Goal: Task Accomplishment & Management: Use online tool/utility

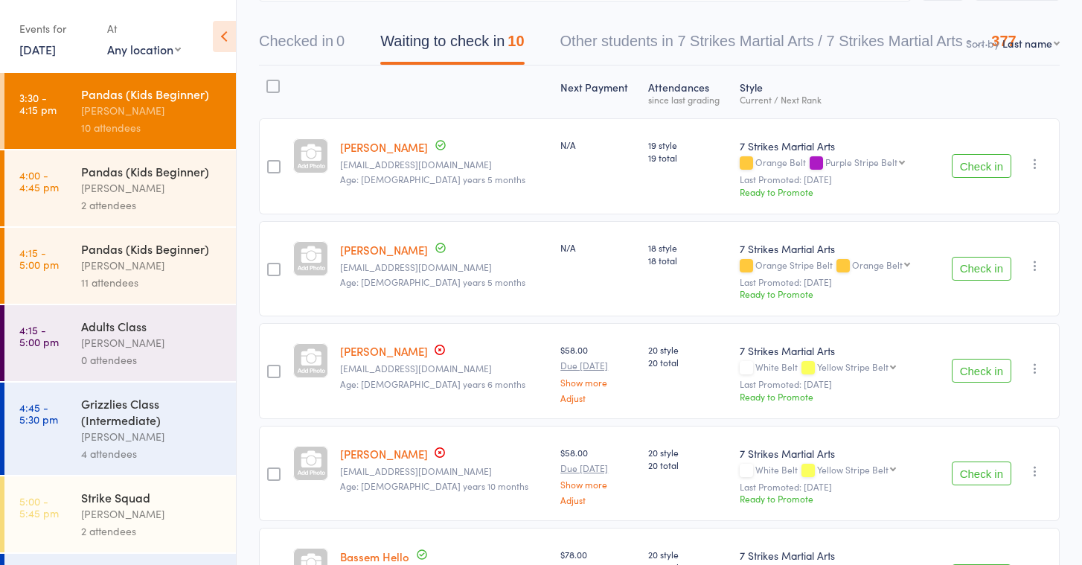
scroll to position [122, 0]
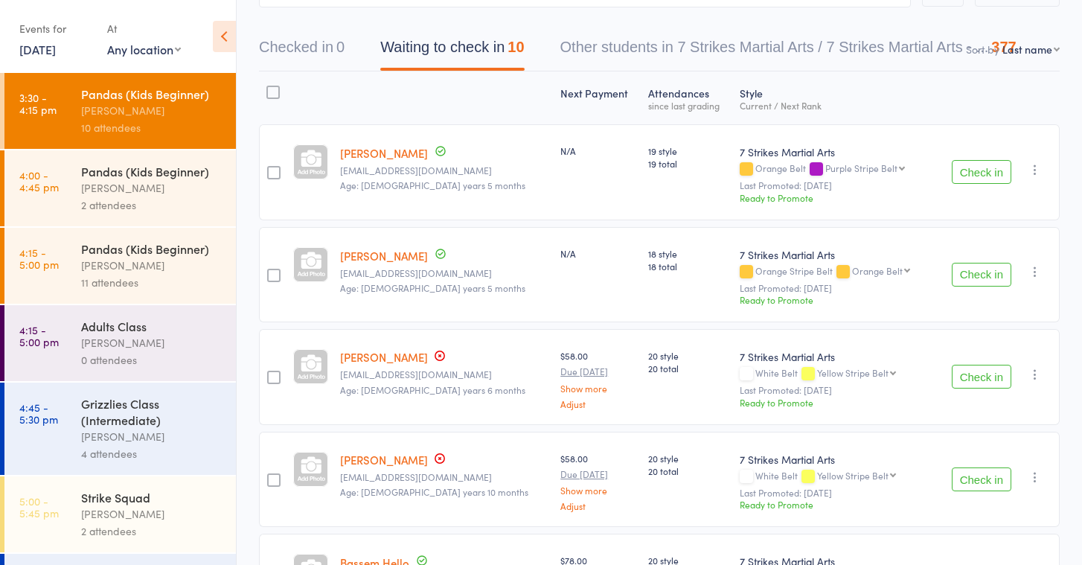
click at [25, 49] on link "[DATE]" at bounding box center [37, 49] width 36 height 16
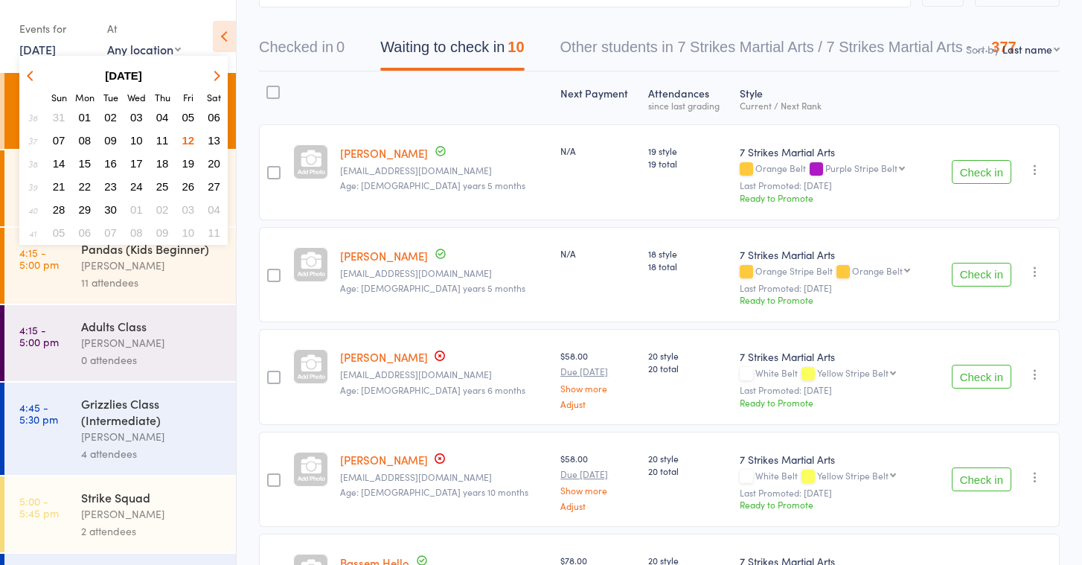
click at [188, 141] on span "12" at bounding box center [188, 140] width 13 height 13
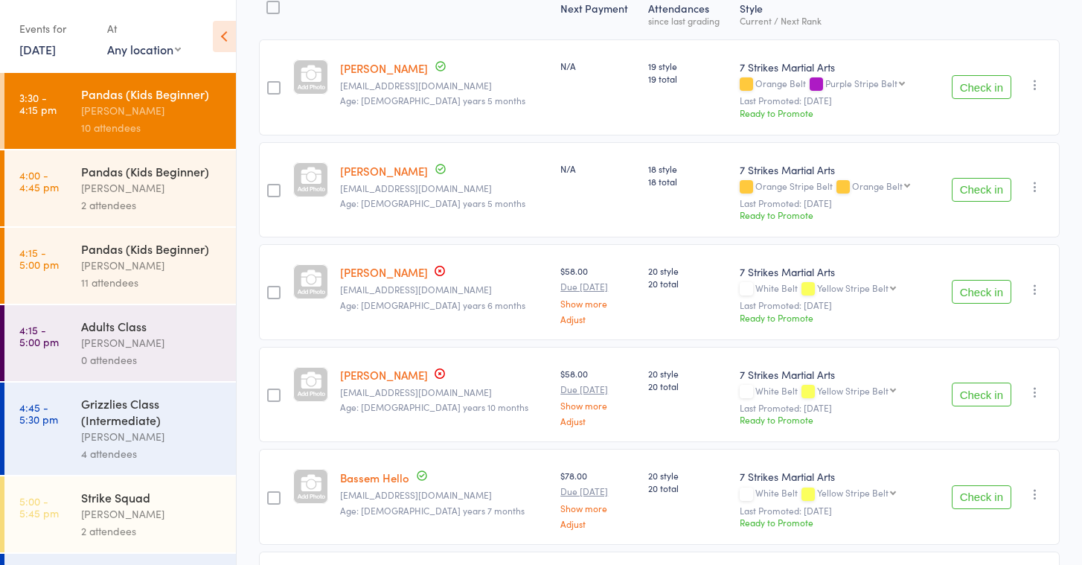
scroll to position [208, 0]
click at [998, 292] on button "Check in" at bounding box center [982, 291] width 60 height 24
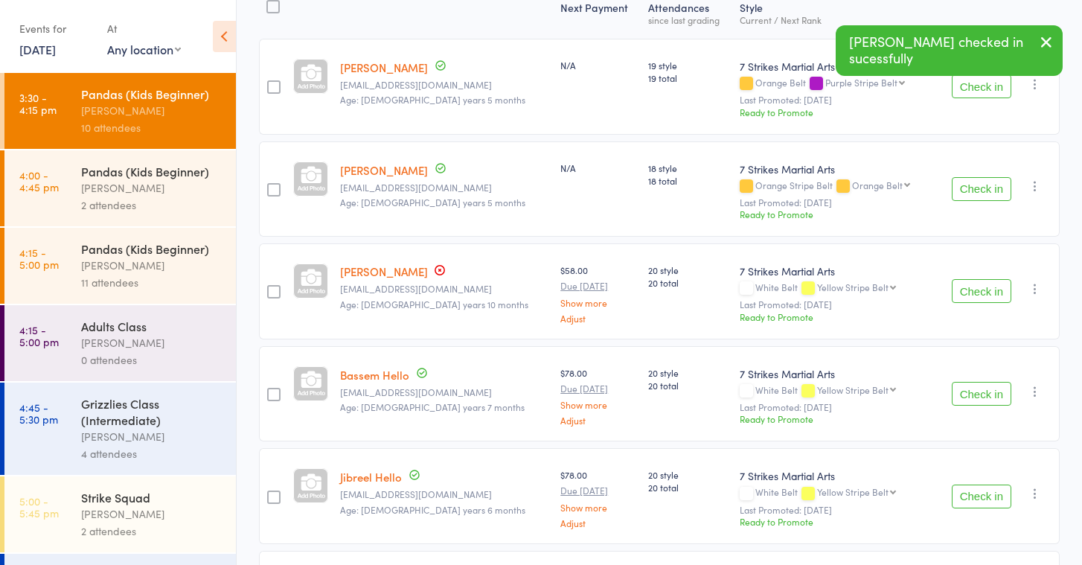
click at [998, 292] on button "Check in" at bounding box center [982, 291] width 60 height 24
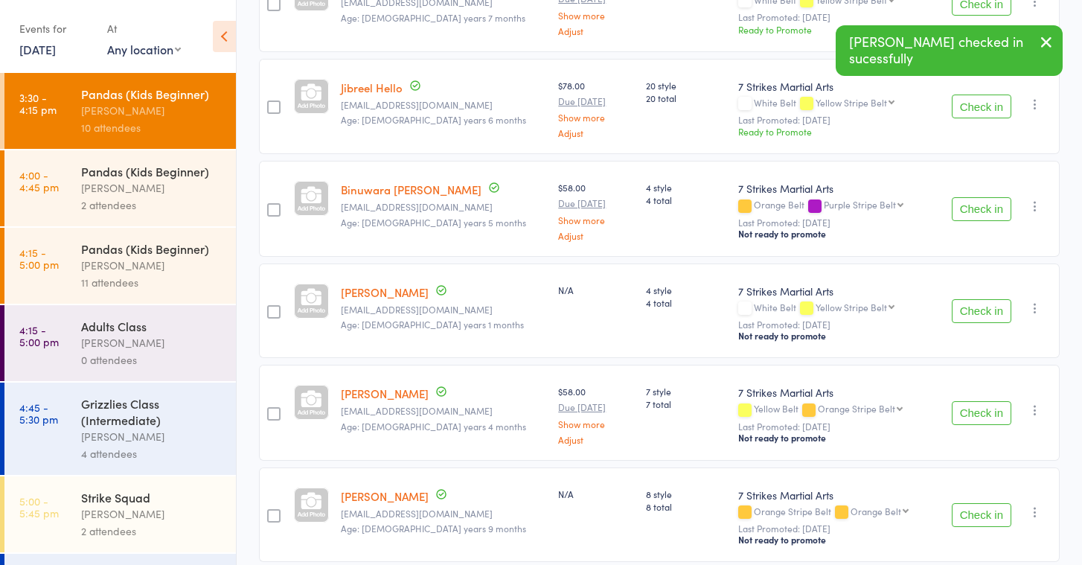
scroll to position [496, 0]
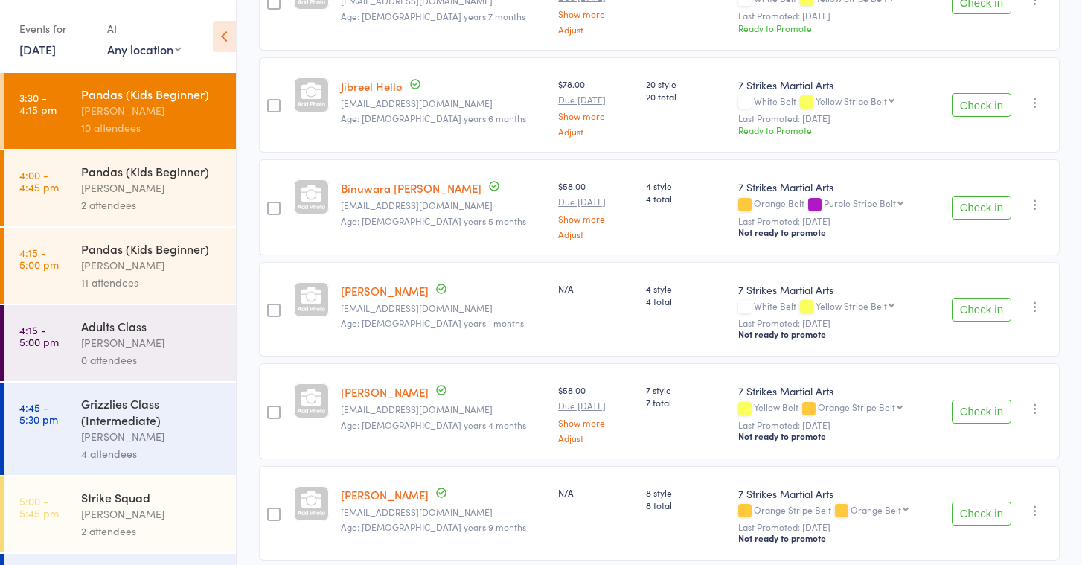
click at [982, 211] on button "Check in" at bounding box center [982, 208] width 60 height 24
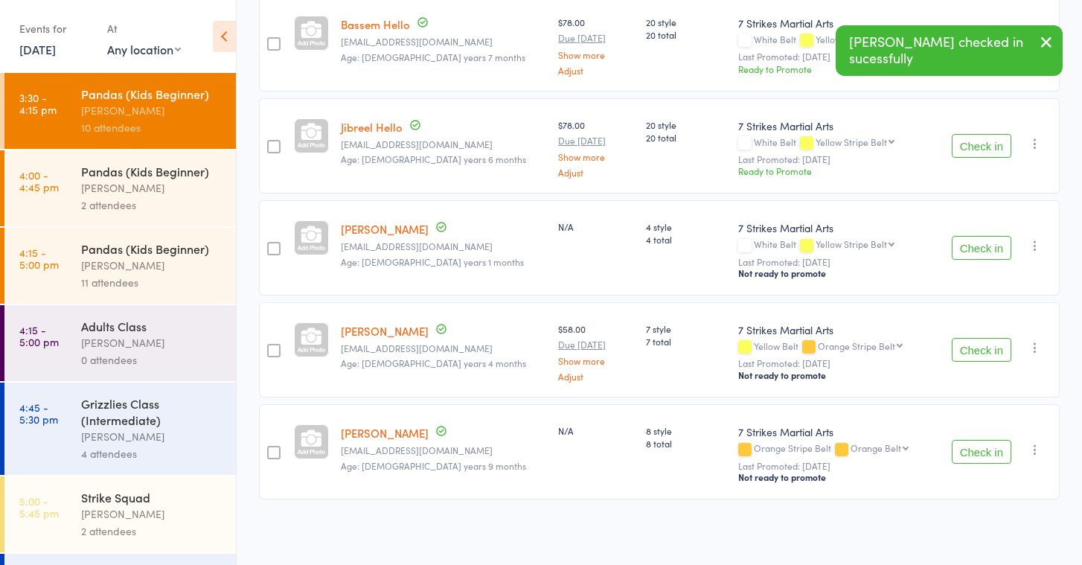
click at [970, 453] on button "Check in" at bounding box center [982, 452] width 60 height 24
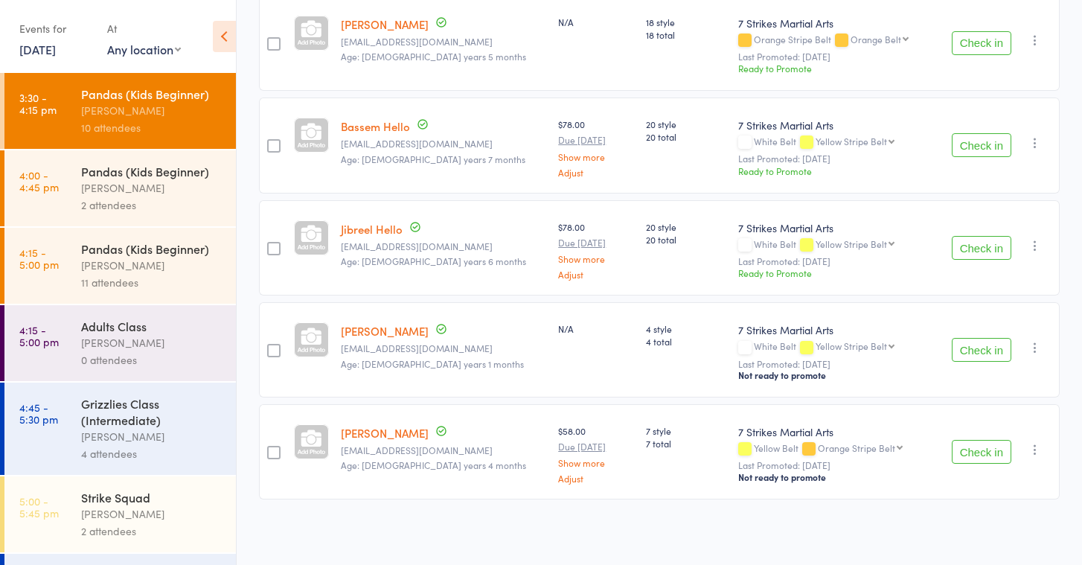
click at [134, 251] on div "Pandas (Kids Beginner)" at bounding box center [152, 248] width 142 height 16
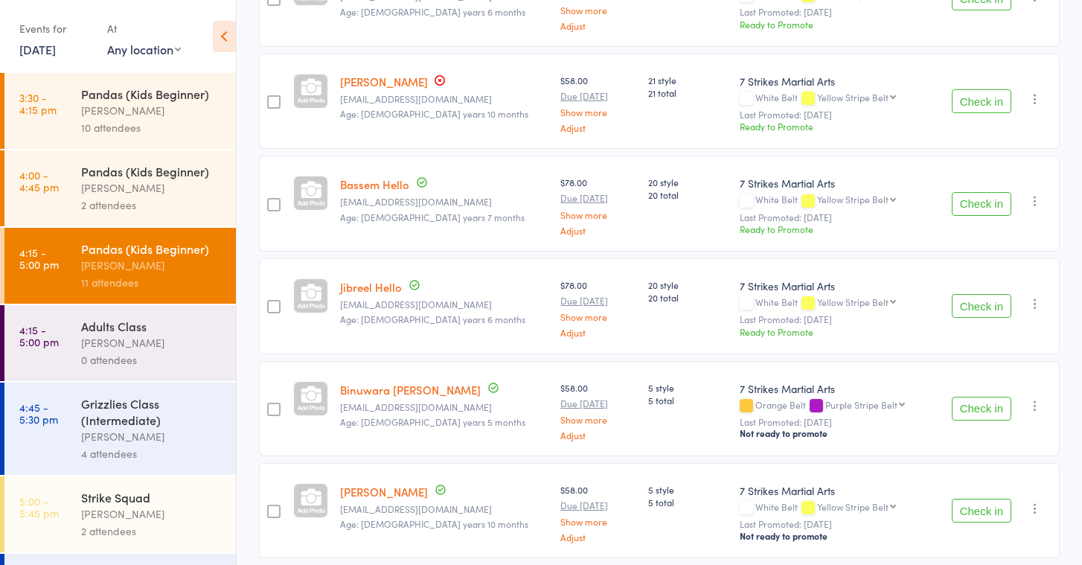
scroll to position [512, 0]
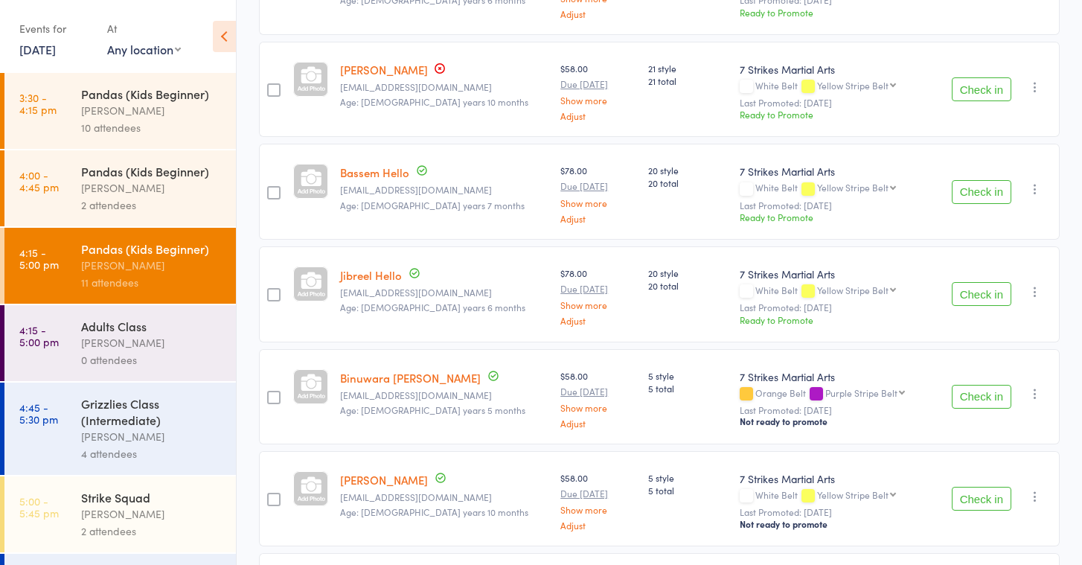
click at [967, 401] on button "Check in" at bounding box center [982, 397] width 60 height 24
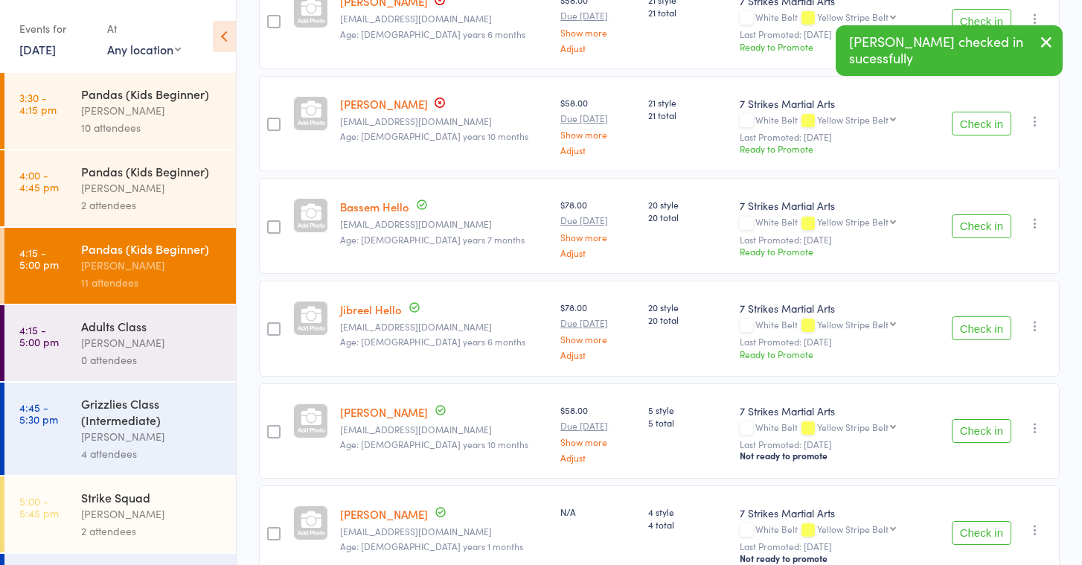
scroll to position [479, 0]
click at [125, 103] on div "[PERSON_NAME]" at bounding box center [152, 110] width 142 height 17
